Goal: Information Seeking & Learning: Understand process/instructions

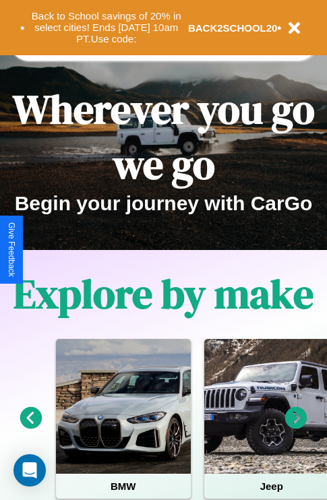
scroll to position [208, 0]
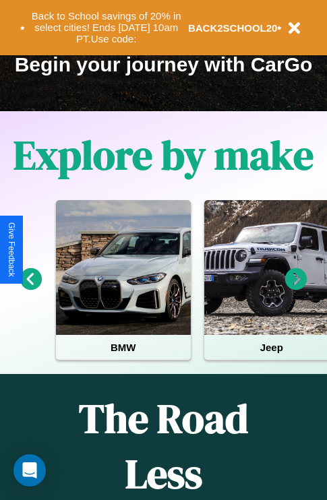
click at [30, 288] on icon at bounding box center [31, 279] width 22 height 22
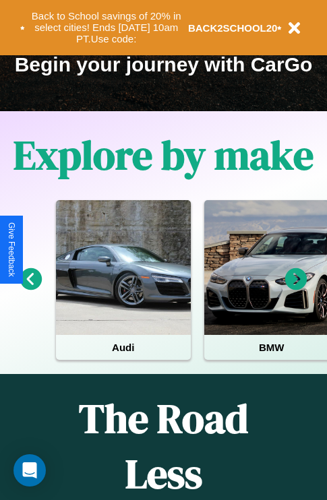
click at [296, 288] on icon at bounding box center [296, 279] width 22 height 22
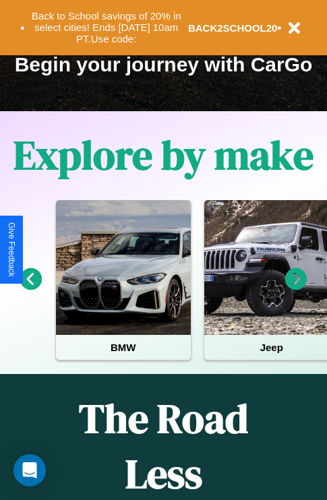
click at [296, 288] on icon at bounding box center [296, 279] width 22 height 22
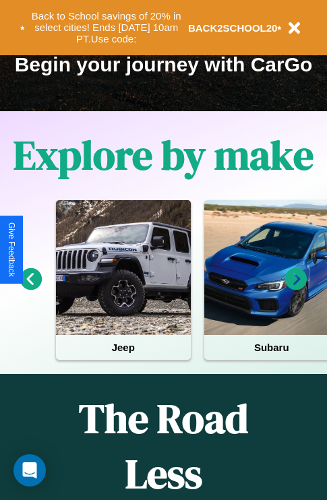
click at [30, 288] on icon at bounding box center [31, 279] width 22 height 22
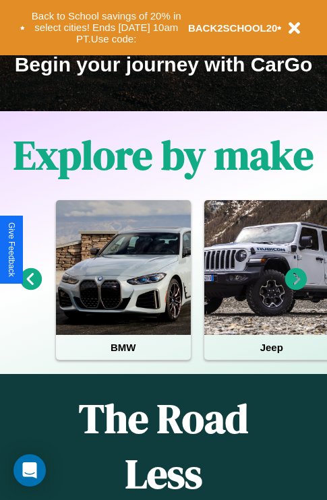
click at [30, 288] on icon at bounding box center [31, 279] width 22 height 22
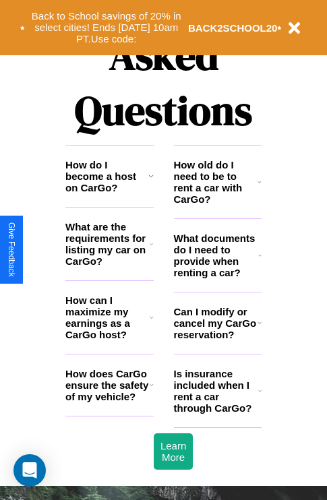
scroll to position [1633, 0]
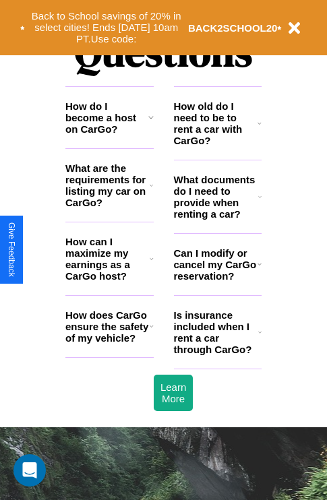
click at [217, 354] on h3 "Is insurance included when I rent a car through CarGo?" at bounding box center [216, 332] width 84 height 46
click at [109, 135] on h3 "How do I become a host on CarGo?" at bounding box center [106, 117] width 83 height 34
click at [260, 338] on icon at bounding box center [259, 332] width 3 height 11
